Goal: Task Accomplishment & Management: Manage account settings

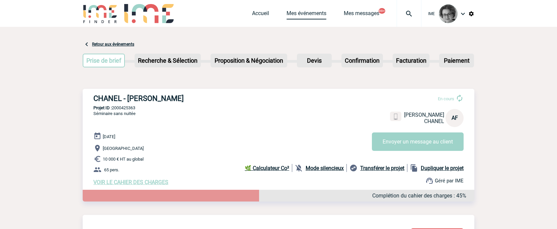
click at [307, 12] on link "Mes événements" at bounding box center [307, 14] width 40 height 9
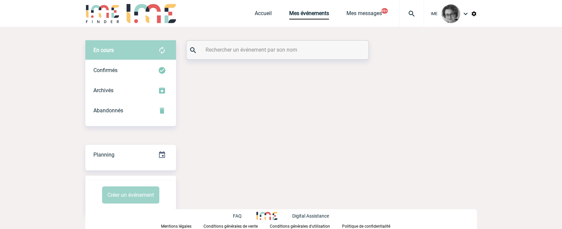
click at [278, 51] on input "text" at bounding box center [278, 50] width 149 height 10
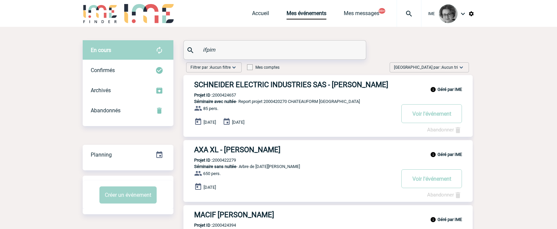
type input "ifpim"
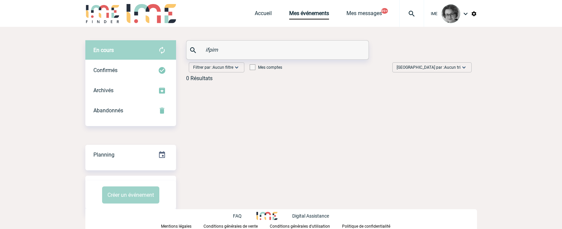
click at [243, 54] on input "ifpim" at bounding box center [278, 50] width 149 height 10
click at [133, 106] on div "Abandonnés" at bounding box center [130, 110] width 91 height 20
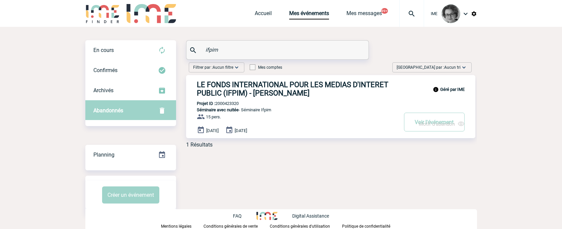
drag, startPoint x: 240, startPoint y: 105, endPoint x: 217, endPoint y: 105, distance: 23.4
click at [217, 105] on p "Projet ID : 2000423320" at bounding box center [212, 103] width 53 height 5
copy p "2000423320"
click at [259, 178] on div "En cours En cours Confirmés Archivés Abandonnés En cours Confirmés Archivés Aba…" at bounding box center [281, 127] width 392 height 201
click at [246, 95] on h3 "LE FONDS INTERNATIONAL POUR LES MEDIAS D'INTERET PUBLIC (IFPIM) - Guenara MERYL" at bounding box center [297, 88] width 201 height 17
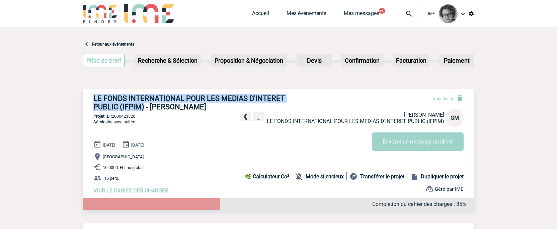
drag, startPoint x: 144, startPoint y: 106, endPoint x: 92, endPoint y: 101, distance: 52.4
click at [92, 101] on div "LE FONDS INTERNATIONAL POUR LES MEDIAS D'INTERET PUBLIC (IFPIM) - Guenara MERYL…" at bounding box center [279, 144] width 392 height 110
copy h3 "LE FONDS INTERNATIONAL POUR LES MEDIAS D'INTERET PUBLIC (IFPIM)"
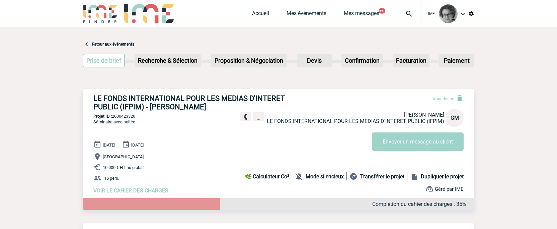
click at [535, 17] on div "IME Accueil Mes événements 99+" at bounding box center [278, 13] width 557 height 27
click at [440, 179] on b "Dupliquer le projet" at bounding box center [442, 176] width 43 height 6
select select "1"
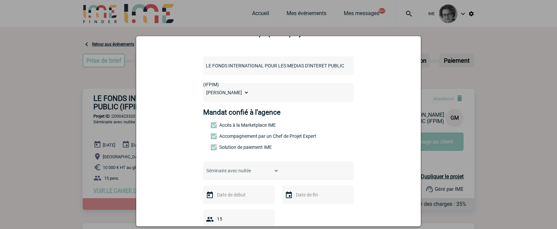
scroll to position [33, 0]
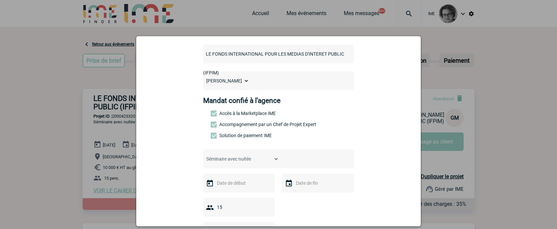
click at [277, 160] on div "Choisissez un type d'évènement Séminaire avec nuitée Séminaire sans nuitée Repa…" at bounding box center [278, 158] width 151 height 19
click at [254, 182] on input "text" at bounding box center [238, 182] width 46 height 9
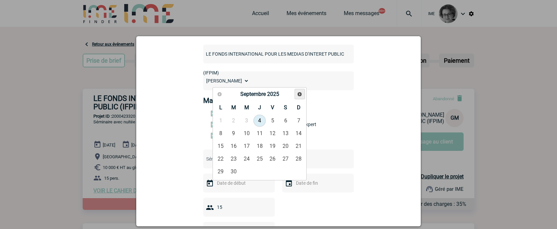
click at [299, 94] on span "Suivant" at bounding box center [299, 93] width 5 height 5
click at [272, 170] on link "31" at bounding box center [272, 171] width 12 height 12
type input "31-10-2025"
type input "02-11-2025"
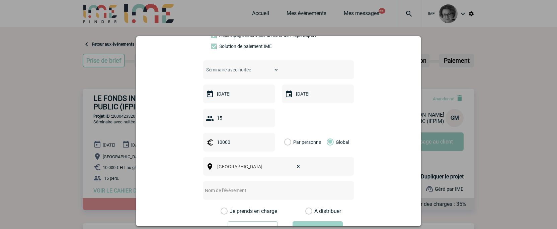
scroll to position [134, 0]
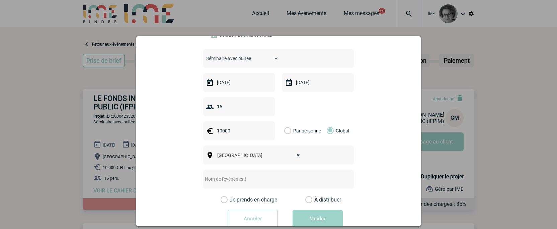
drag, startPoint x: 230, startPoint y: 108, endPoint x: 213, endPoint y: 110, distance: 17.5
click at [215, 110] on input "15" at bounding box center [244, 106] width 59 height 9
type input "25"
drag, startPoint x: 245, startPoint y: 135, endPoint x: 174, endPoint y: 123, distance: 72.3
click at [174, 123] on form "LE FONDS INTERNATIONAL POUR LES MEDIAS D'INTERET PUBLIC (IFPIM) MERYL Guenara M…" at bounding box center [279, 86] width 268 height 295
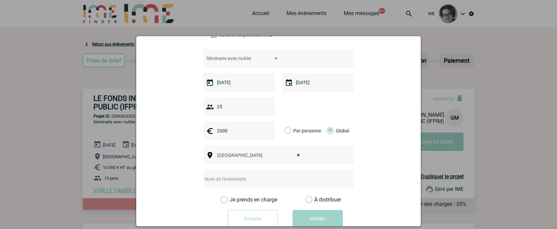
type input "2000"
click at [309, 157] on div "Ile de France × Ile de France" at bounding box center [278, 154] width 151 height 19
select select
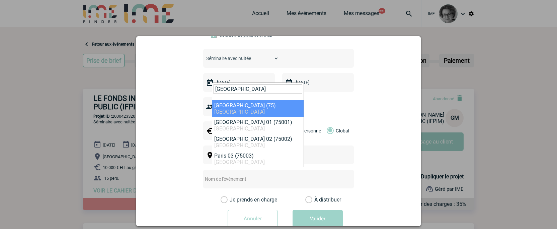
type input "paris"
select select "3"
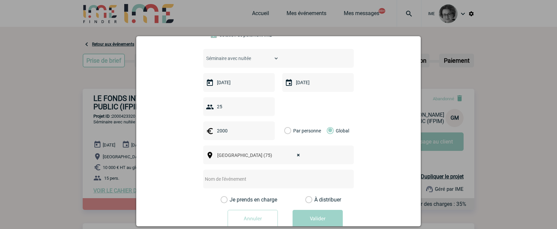
click at [239, 181] on input "text" at bounding box center [269, 178] width 133 height 9
drag, startPoint x: 325, startPoint y: 182, endPoint x: 247, endPoint y: 184, distance: 78.0
click at [247, 183] on input "Assemblée Générale Fédération Transport de la CFE-CGC" at bounding box center [269, 178] width 133 height 9
type input "Assemblée Générale"
click at [232, 200] on label "Je prends en charge" at bounding box center [226, 199] width 11 height 7
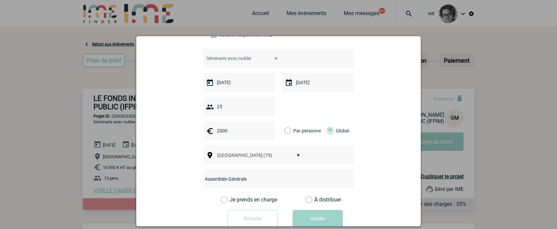
click at [0, 0] on input "Je prends en charge" at bounding box center [0, 0] width 0 height 0
click at [329, 221] on button "Valider" at bounding box center [318, 219] width 50 height 19
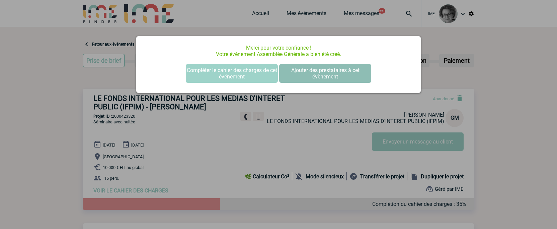
click at [308, 74] on button "Ajouter des prestataires à cet évènement" at bounding box center [325, 73] width 92 height 19
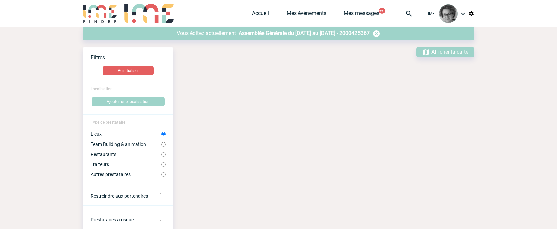
click at [285, 30] on span "Assemblée Générale du [DATE] au [DATE] - 2000425367" at bounding box center [304, 33] width 131 height 6
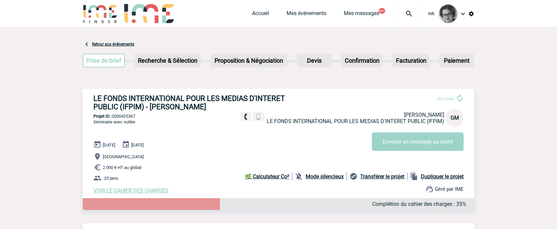
click at [128, 191] on span "VOIR LE CAHIER DES CHARGES" at bounding box center [130, 190] width 75 height 6
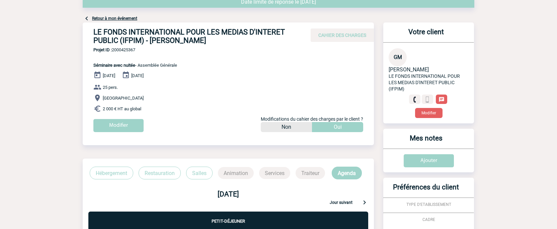
scroll to position [67, 0]
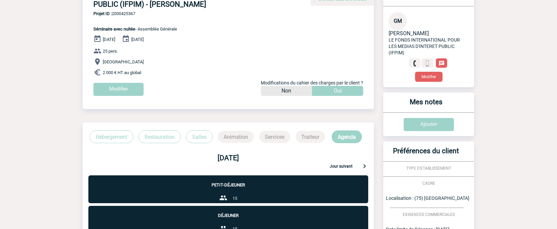
click at [111, 27] on p "Projet ID : 2000425367 Séminaire avec nuitée - Assemblée Générale" at bounding box center [130, 21] width 94 height 20
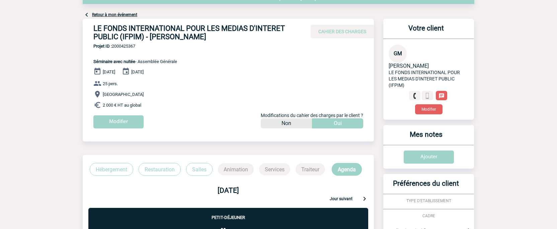
scroll to position [0, 0]
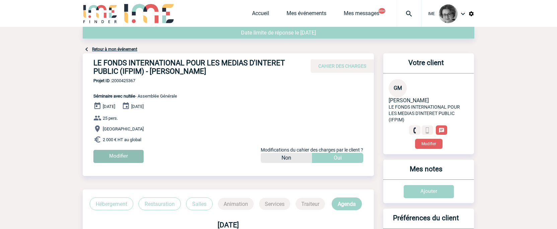
click at [113, 153] on input "Modifier" at bounding box center [118, 156] width 50 height 13
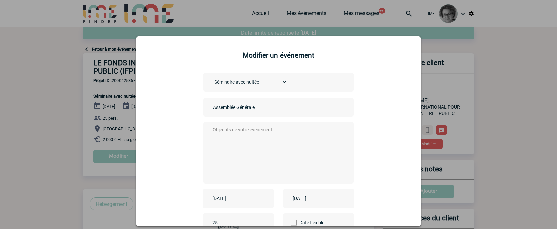
click at [280, 80] on select "Choisissez un type d'évènement Séminaire avec nuitée Séminaire sans nuitée Repa…" at bounding box center [249, 81] width 76 height 9
select select "2"
click at [211, 78] on select "Choisissez un type d'évènement Séminaire avec nuitée Séminaire sans nuitée Repa…" at bounding box center [249, 81] width 76 height 9
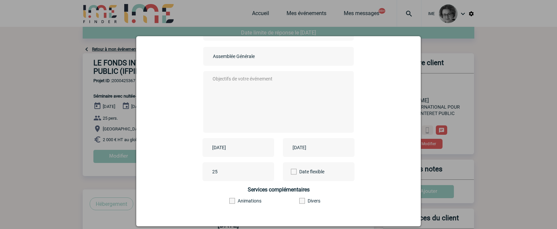
scroll to position [86, 0]
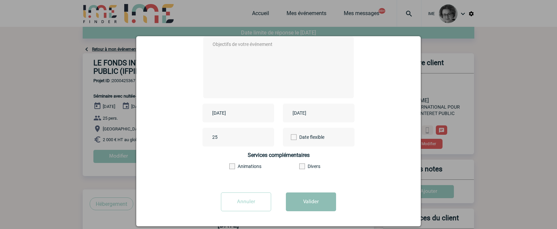
click at [301, 202] on button "Valider" at bounding box center [311, 201] width 50 height 19
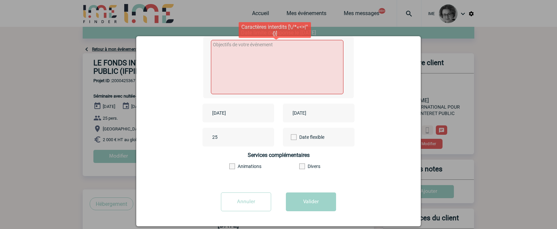
click at [254, 49] on textarea at bounding box center [277, 67] width 133 height 54
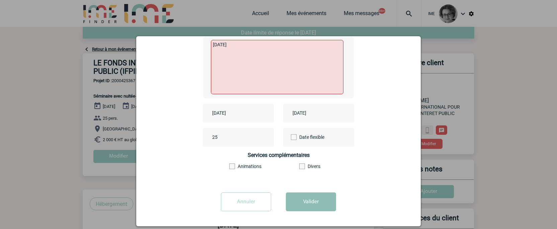
type textarea "JE 1/2"
click at [301, 199] on button "Valider" at bounding box center [311, 201] width 50 height 19
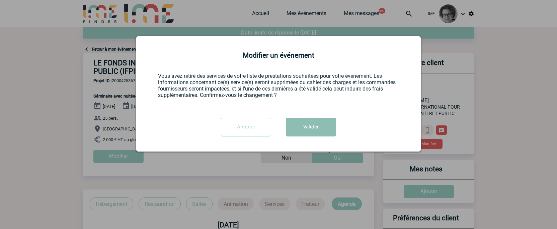
click at [307, 126] on button "Valider" at bounding box center [311, 127] width 50 height 19
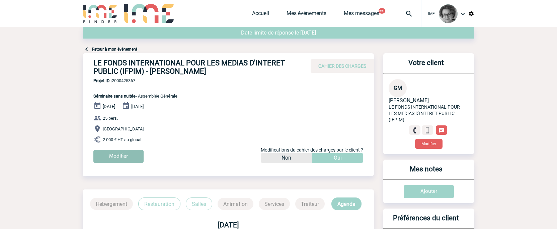
click at [121, 153] on input "Modifier" at bounding box center [118, 156] width 50 height 13
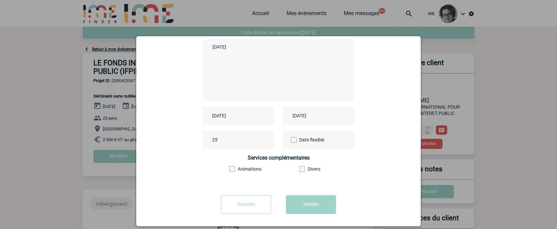
scroll to position [86, 0]
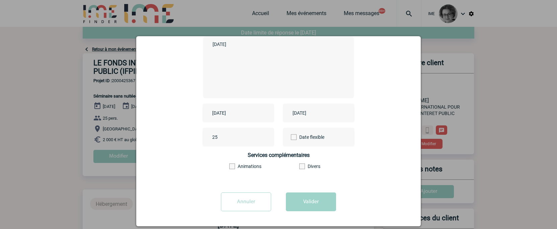
click at [320, 114] on input "2025-11-02" at bounding box center [314, 112] width 46 height 9
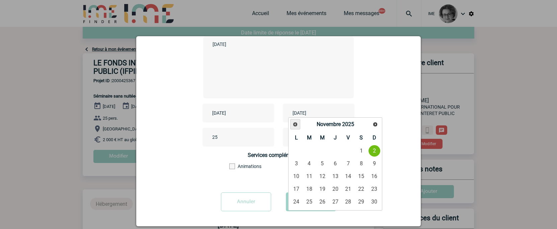
click at [294, 124] on span "Précédent" at bounding box center [295, 124] width 5 height 5
click at [349, 203] on link "31" at bounding box center [348, 202] width 12 height 12
type input "2025-10-31"
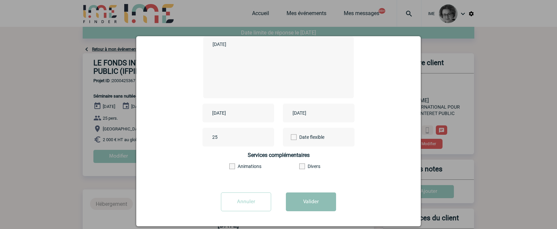
click at [303, 205] on button "Valider" at bounding box center [311, 201] width 50 height 19
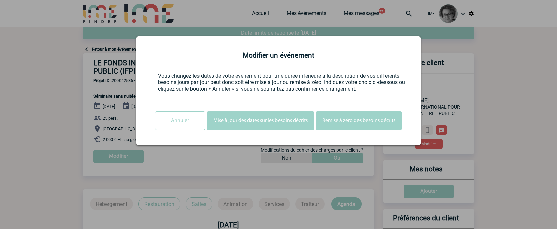
scroll to position [0, 0]
click at [255, 121] on button "Mise à jour des dates sur les besoins décrits" at bounding box center [261, 120] width 108 height 19
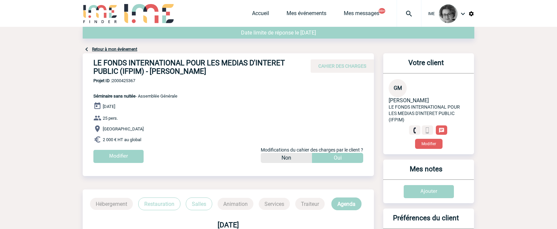
click at [120, 47] on div "Retour à mon événement" at bounding box center [279, 40] width 392 height 26
click at [118, 50] on link "Retour à mon événement" at bounding box center [114, 49] width 45 height 5
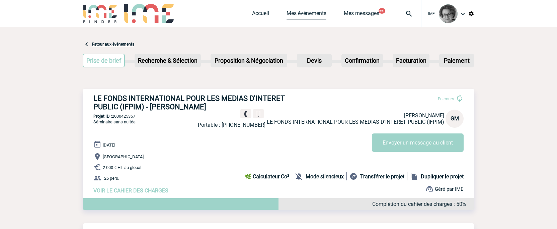
click at [308, 12] on link "Mes événements" at bounding box center [307, 14] width 40 height 9
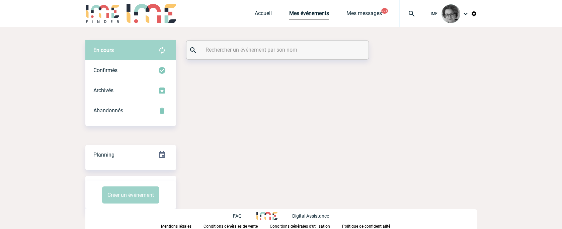
click at [270, 52] on input "text" at bounding box center [278, 50] width 149 height 10
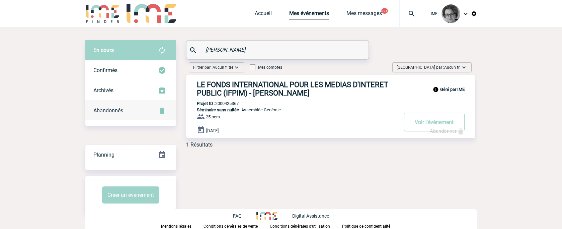
type input "[PERSON_NAME]"
click at [100, 107] on span "Abandonnés" at bounding box center [108, 110] width 30 height 6
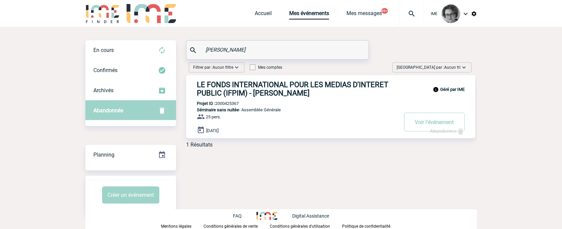
click at [445, 132] on link "Abandonner" at bounding box center [447, 131] width 35 height 6
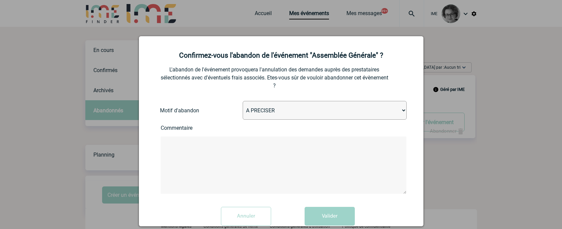
click at [487, 171] on div at bounding box center [281, 114] width 562 height 229
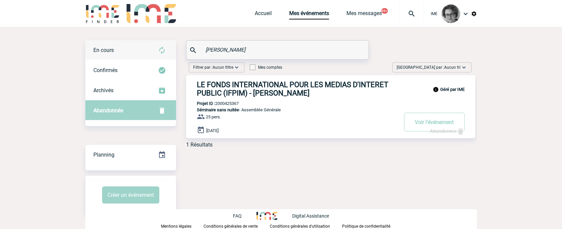
click at [115, 49] on div "En cours" at bounding box center [130, 50] width 91 height 20
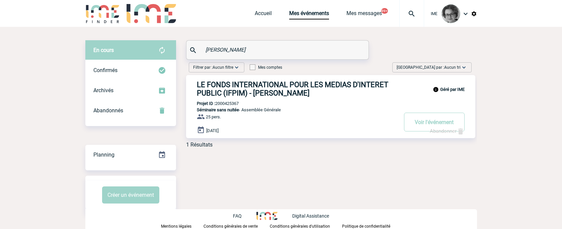
click at [115, 49] on div "En cours" at bounding box center [130, 50] width 91 height 20
click at [101, 111] on span "Abandonnés" at bounding box center [108, 110] width 30 height 6
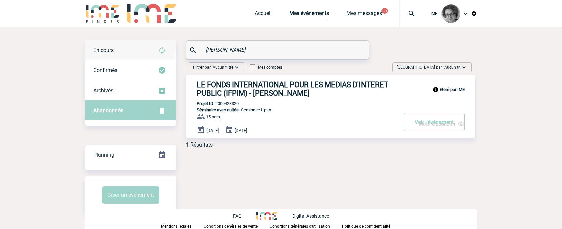
click at [107, 45] on div "En cours" at bounding box center [130, 50] width 91 height 20
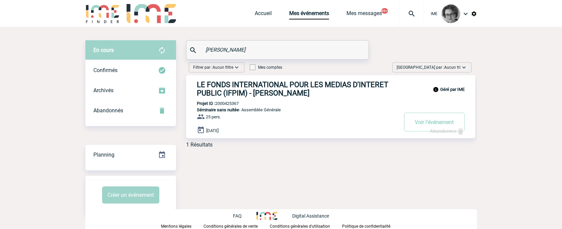
drag, startPoint x: 235, startPoint y: 52, endPoint x: 182, endPoint y: 49, distance: 52.3
click at [182, 49] on div "En cours En cours Confirmés Archivés Abandonnés En cours Confirmés Archivés Aba…" at bounding box center [281, 96] width 392 height 113
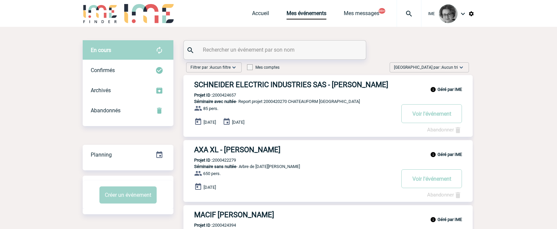
click at [205, 52] on input "text" at bounding box center [275, 50] width 149 height 10
type input "[PERSON_NAME]"
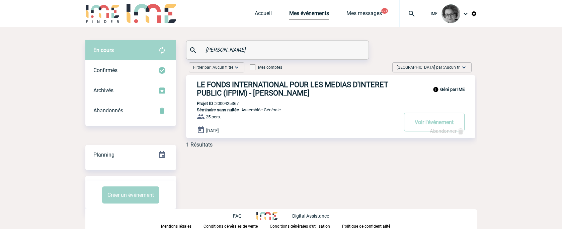
drag, startPoint x: 244, startPoint y: 105, endPoint x: 218, endPoint y: 105, distance: 26.4
click at [218, 105] on div "Géré par IME LE FONDS INTERNATIONAL POUR LES MEDIAS D'INTERET PUBLIC (IFPIM) - …" at bounding box center [330, 106] width 289 height 63
copy p "2000425367"
